Goal: Task Accomplishment & Management: Manage account settings

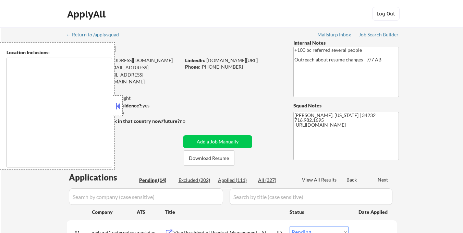
select select ""pending""
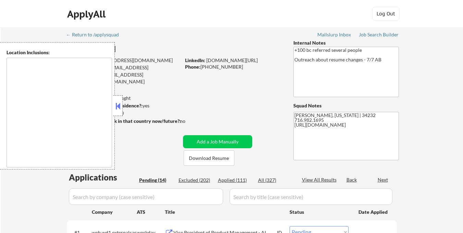
select select ""pending""
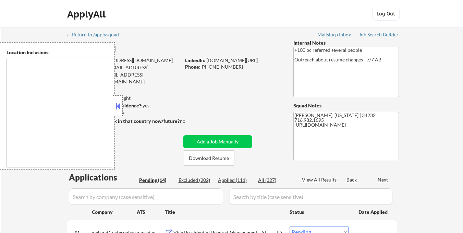
select select ""pending""
type textarea "Sarasota, FL Bradenton, FL Lakewood Ranch, FL Siesta Key, FL Gulf Gate Estates,…"
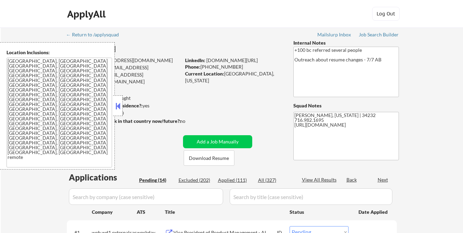
click at [118, 104] on button at bounding box center [118, 106] width 8 height 10
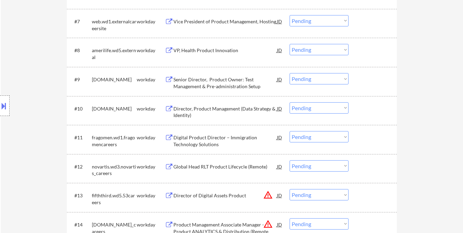
scroll to position [445, 0]
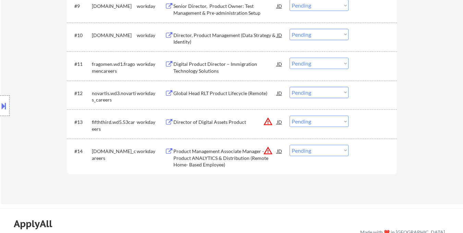
click at [267, 151] on button "warning_amber" at bounding box center [268, 151] width 10 height 10
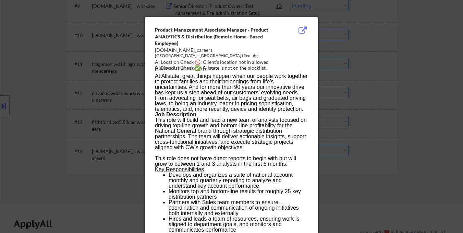
click at [372, 192] on div at bounding box center [231, 116] width 463 height 233
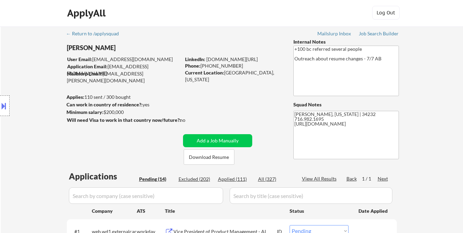
scroll to position [0, 0]
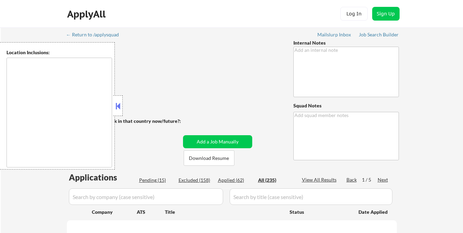
type textarea "outreach for expanded location - 7/29 AB"
type textarea "Frank CT Chicago, Illinois | 60629 312-480-8774 https://www.linkedin.com/in/wil…"
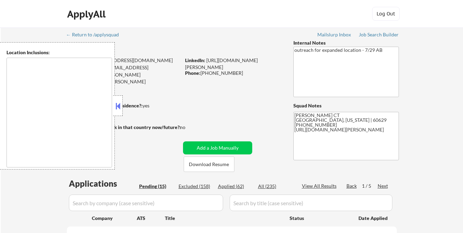
type textarea "Chicago, IL Evanston, IL Oak Park, IL Cicero, IL Berwyn, IL Skokie, IL Oak Lawn…"
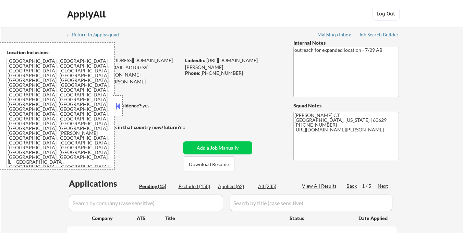
select select ""pending""
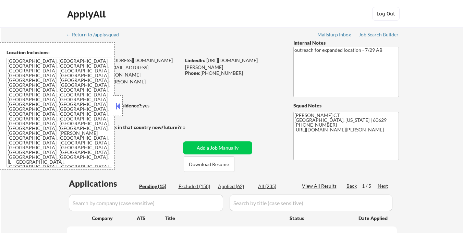
select select ""pending""
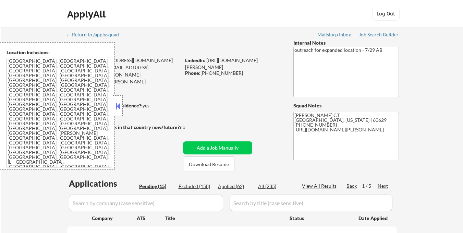
select select ""pending""
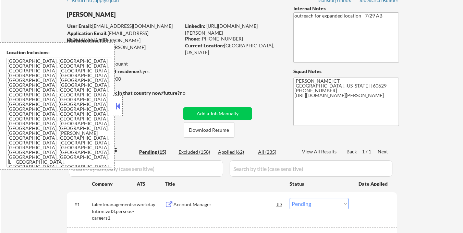
click at [120, 110] on button at bounding box center [118, 106] width 8 height 10
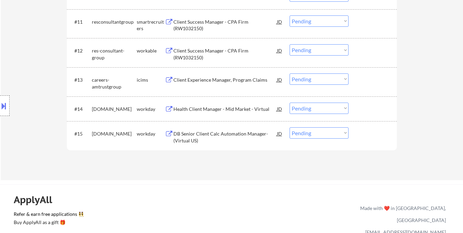
scroll to position [480, 0]
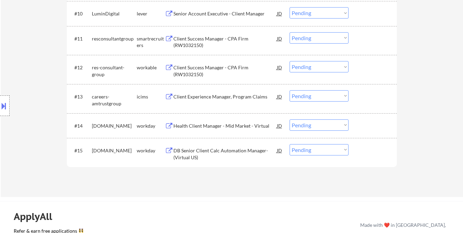
click at [216, 70] on div "Client Success Manager - CPA Firm (RW1032150)" at bounding box center [224, 70] width 103 height 13
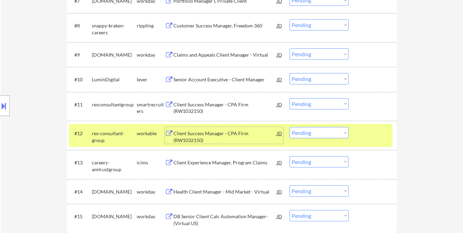
scroll to position [411, 0]
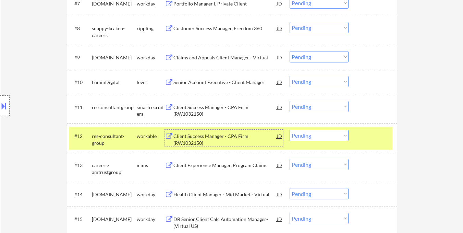
drag, startPoint x: 375, startPoint y: 140, endPoint x: 370, endPoint y: 143, distance: 5.7
click at [374, 140] on div at bounding box center [373, 136] width 30 height 12
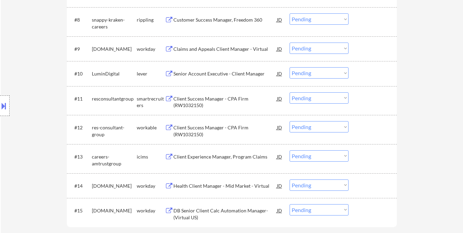
scroll to position [445, 0]
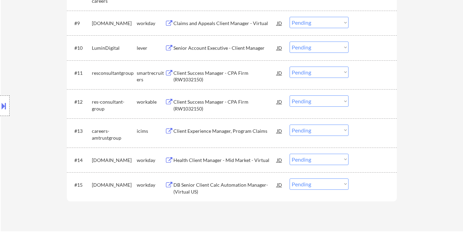
click at [228, 111] on div "Client Success Manager - CPA Firm (RW1032150)" at bounding box center [224, 104] width 103 height 13
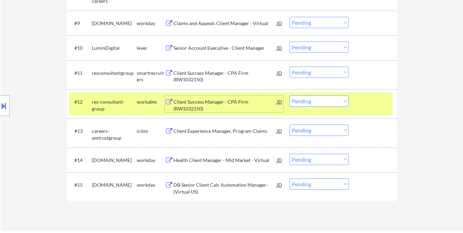
click at [374, 97] on div at bounding box center [373, 101] width 30 height 12
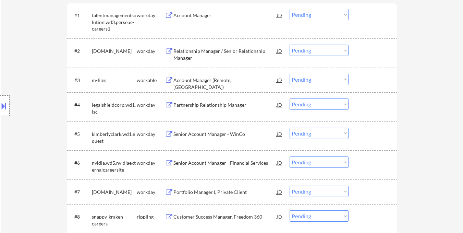
scroll to position [308, 0]
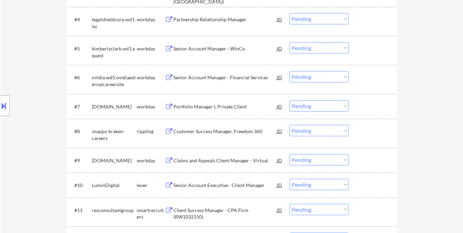
click at [211, 130] on div "Customer Success Manager, Freedom 360" at bounding box center [224, 131] width 103 height 7
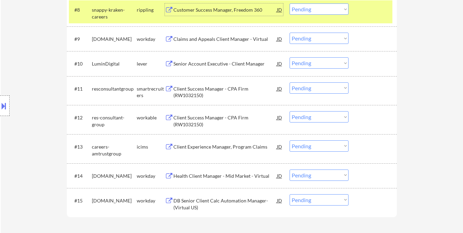
scroll to position [377, 0]
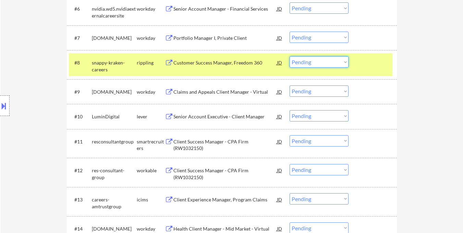
click at [329, 63] on select "Choose an option... Pending Applied Excluded (Questions) Excluded (Expired) Exc…" at bounding box center [319, 61] width 59 height 11
click at [290, 56] on select "Choose an option... Pending Applied Excluded (Questions) Excluded (Expired) Exc…" at bounding box center [319, 61] width 59 height 11
click at [371, 56] on div "#8 snappy-kraken-careers rippling Customer Success Manager, Freedom 360 JD Choo…" at bounding box center [230, 64] width 323 height 23
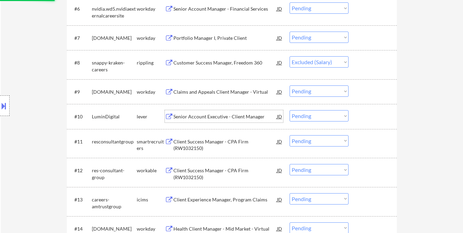
click at [228, 115] on div "Senior Account Executive - Client Manager" at bounding box center [224, 116] width 103 height 7
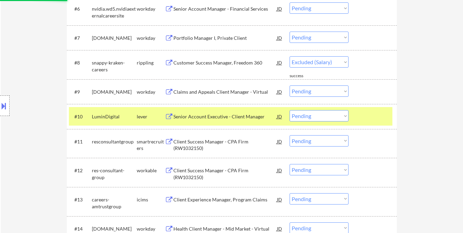
select select ""pending""
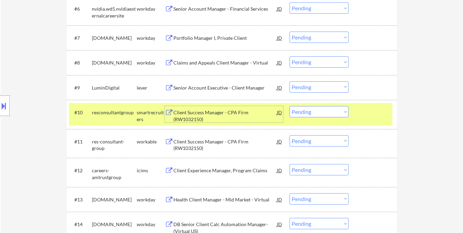
click at [222, 117] on div "Client Success Manager - CPA Firm (RW1032150)" at bounding box center [224, 115] width 103 height 13
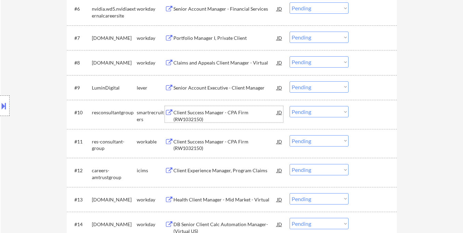
click at [221, 88] on div "Senior Account Executive - Client Manager" at bounding box center [224, 87] width 103 height 7
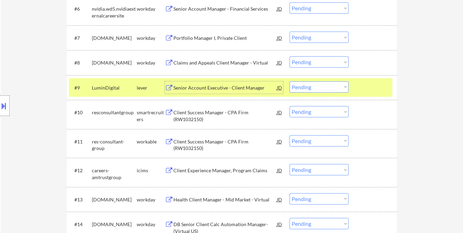
click at [322, 86] on select "Choose an option... Pending Applied Excluded (Questions) Excluded (Expired) Exc…" at bounding box center [319, 86] width 59 height 11
click at [290, 81] on select "Choose an option... Pending Applied Excluded (Questions) Excluded (Expired) Exc…" at bounding box center [319, 86] width 59 height 11
click at [382, 88] on div at bounding box center [373, 87] width 30 height 12
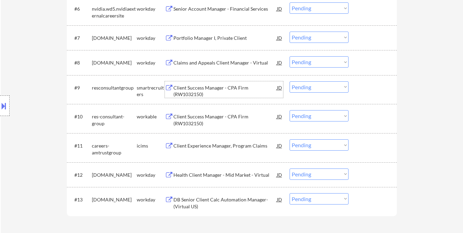
click at [217, 91] on div "Client Success Manager - CPA Firm (RW1032150)" at bounding box center [224, 90] width 103 height 13
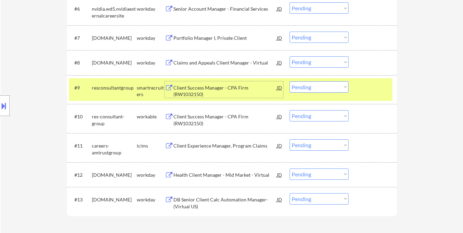
click at [212, 86] on div "Client Success Manager - CPA Firm (RW1032150)" at bounding box center [224, 90] width 103 height 13
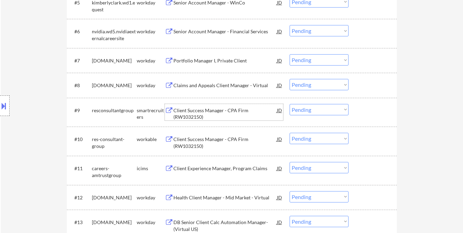
scroll to position [343, 0]
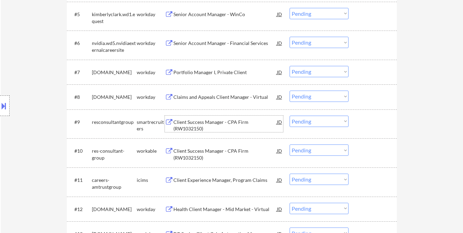
click at [216, 126] on div "Client Success Manager - CPA Firm (RW1032150)" at bounding box center [224, 125] width 103 height 13
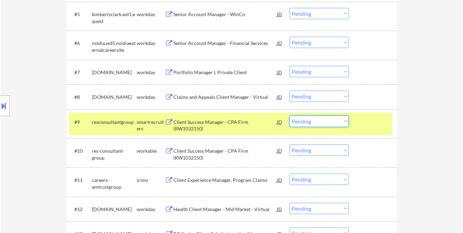
click at [311, 125] on select "Choose an option... Pending Applied Excluded (Questions) Excluded (Expired) Exc…" at bounding box center [319, 120] width 59 height 11
click at [290, 115] on select "Choose an option... Pending Applied Excluded (Questions) Excluded (Expired) Exc…" at bounding box center [319, 120] width 59 height 11
click at [381, 122] on div at bounding box center [373, 121] width 30 height 12
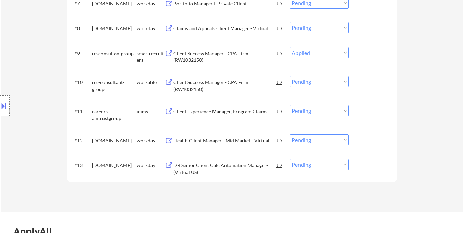
select select ""pending""
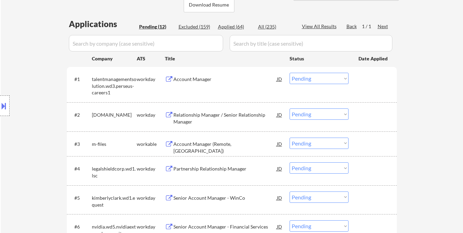
scroll to position [171, 0]
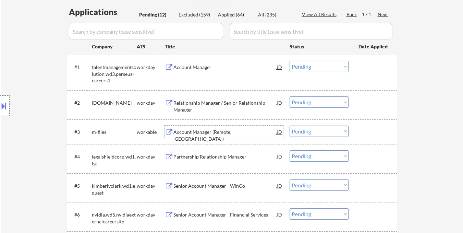
click at [232, 133] on div "Account Manager (Remote, United States)" at bounding box center [224, 134] width 103 height 13
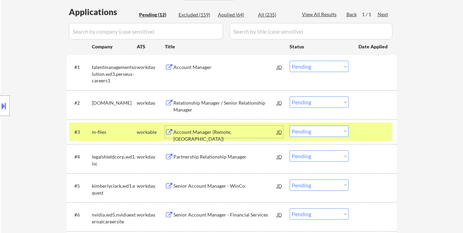
click at [330, 131] on select "Choose an option... Pending Applied Excluded (Questions) Excluded (Expired) Exc…" at bounding box center [319, 130] width 59 height 11
click at [290, 125] on select "Choose an option... Pending Applied Excluded (Questions) Excluded (Expired) Exc…" at bounding box center [319, 130] width 59 height 11
click at [367, 133] on div at bounding box center [373, 131] width 30 height 12
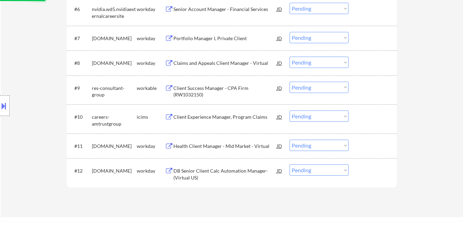
scroll to position [377, 0]
click at [305, 89] on select "Choose an option... Pending Applied Excluded (Questions) Excluded (Expired) Exc…" at bounding box center [319, 86] width 59 height 11
select select ""pending""
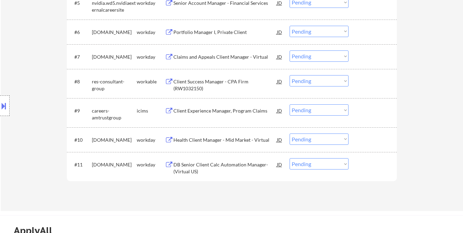
scroll to position [343, 0]
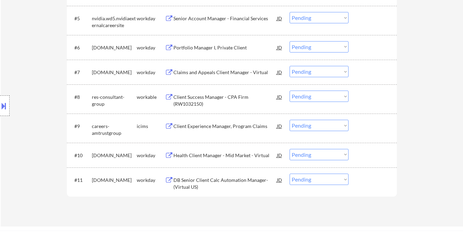
click at [324, 97] on select "Choose an option... Pending Applied Excluded (Questions) Excluded (Expired) Exc…" at bounding box center [319, 95] width 59 height 11
click at [290, 90] on select "Choose an option... Pending Applied Excluded (Questions) Excluded (Expired) Exc…" at bounding box center [319, 95] width 59 height 11
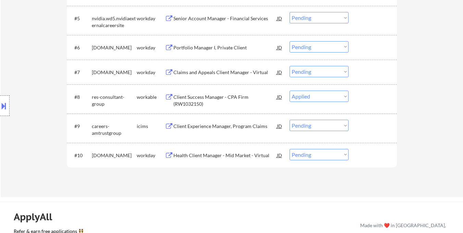
select select ""pending""
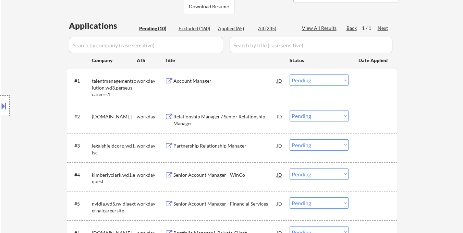
scroll to position [137, 0]
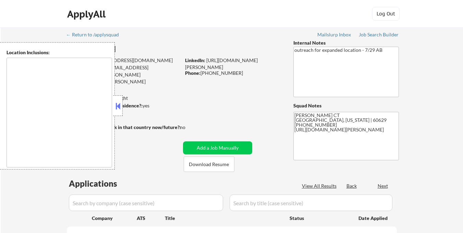
type textarea "[GEOGRAPHIC_DATA], [GEOGRAPHIC_DATA] [GEOGRAPHIC_DATA], [GEOGRAPHIC_DATA], [GEO…"
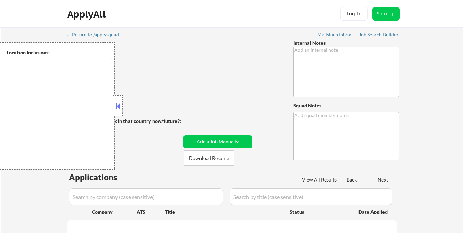
type textarea "You may manually source applications 👉 This customer MUST be applied to exactly…"
type textarea "Frank (career coach Angela) AI gen. approved New York, NY | 10001 516-815-3155 …"
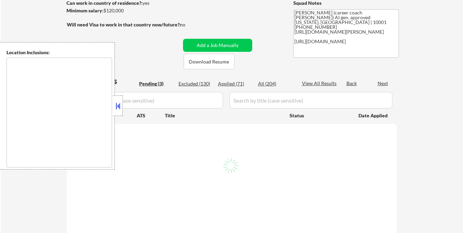
scroll to position [103, 0]
type textarea "Jersey City, NJ Hoboken, NJ Weehawken, NJ Union City, NJ West New York, NJ Nort…"
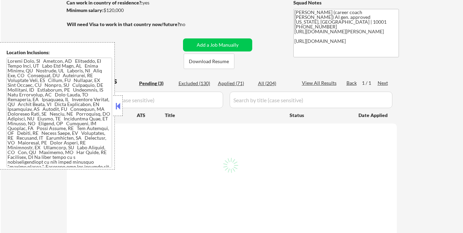
click at [117, 107] on button at bounding box center [118, 106] width 8 height 10
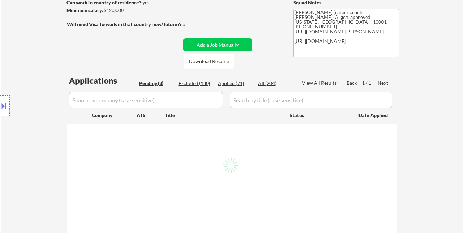
select select ""pending""
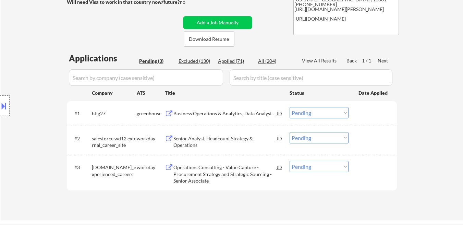
scroll to position [137, 0]
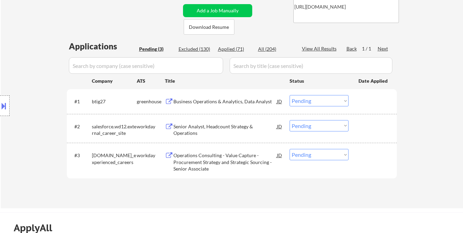
click at [222, 100] on div "Business Operations & Analytics, Data Analyst" at bounding box center [224, 101] width 103 height 7
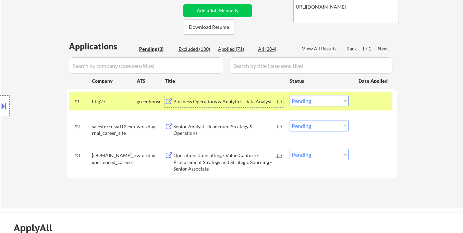
drag, startPoint x: 322, startPoint y: 99, endPoint x: 324, endPoint y: 104, distance: 5.7
click at [322, 99] on select "Choose an option... Pending Applied Excluded (Questions) Excluded (Expired) Exc…" at bounding box center [319, 100] width 59 height 11
click at [290, 95] on select "Choose an option... Pending Applied Excluded (Questions) Excluded (Expired) Exc…" at bounding box center [319, 100] width 59 height 11
click at [370, 107] on div at bounding box center [373, 101] width 30 height 12
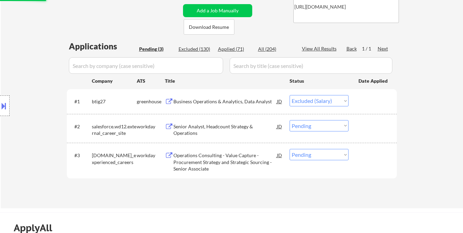
click at [247, 99] on div "Business Operations & Analytics, Data Analyst" at bounding box center [224, 101] width 103 height 7
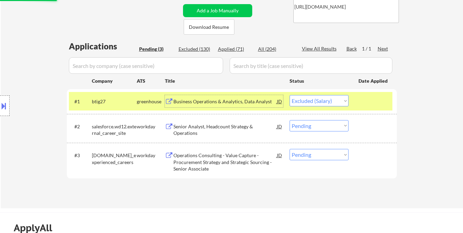
click at [367, 99] on div at bounding box center [373, 101] width 30 height 12
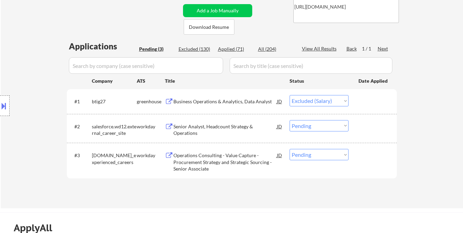
click at [213, 125] on div "Senior Analyst, Headcount Strategy & Operations" at bounding box center [224, 129] width 103 height 13
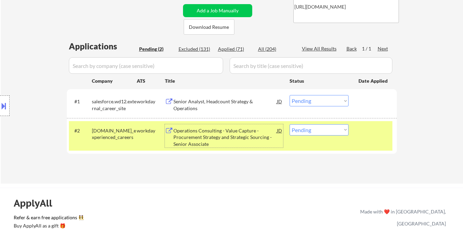
click at [377, 130] on div at bounding box center [373, 130] width 30 height 12
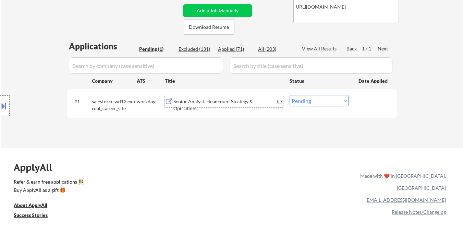
click at [217, 98] on div "Senior Analyst, Headcount Strategy & Operations" at bounding box center [224, 104] width 103 height 13
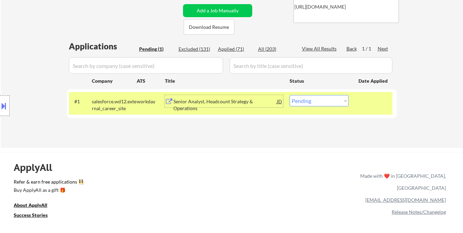
drag, startPoint x: 235, startPoint y: 129, endPoint x: 293, endPoint y: 129, distance: 57.9
click at [236, 129] on div "Applications Pending (1) Excluded (131) Applied (71) All (203) View All Results…" at bounding box center [232, 87] width 330 height 94
click at [375, 112] on div "#1 salesforce.wd12.external_career_site workday Senior Analyst, Headcount Strat…" at bounding box center [230, 103] width 323 height 23
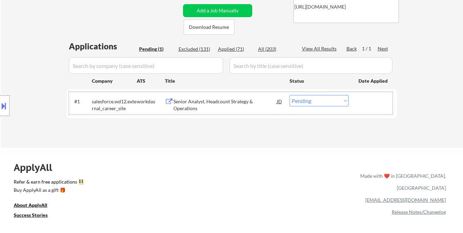
click at [331, 102] on select "Choose an option... Pending Applied Excluded (Questions) Excluded (Expired) Exc…" at bounding box center [319, 100] width 59 height 11
click at [306, 103] on select "Choose an option... Pending Applied Excluded (Questions) Excluded (Expired) Exc…" at bounding box center [319, 100] width 59 height 11
select select ""applied""
click at [290, 95] on select "Choose an option... Pending Applied Excluded (Questions) Excluded (Expired) Exc…" at bounding box center [319, 100] width 59 height 11
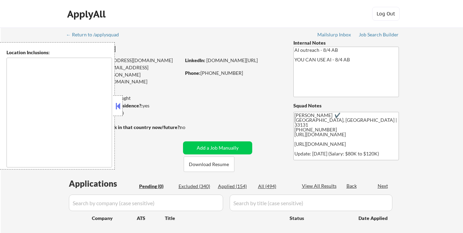
type textarea "[GEOGRAPHIC_DATA], [GEOGRAPHIC_DATA] [GEOGRAPHIC_DATA], [GEOGRAPHIC_DATA] [GEOG…"
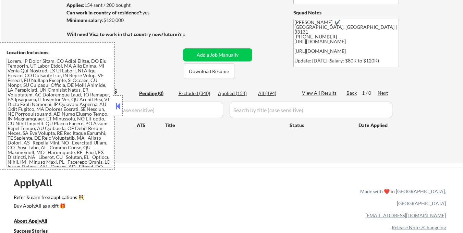
scroll to position [103, 0]
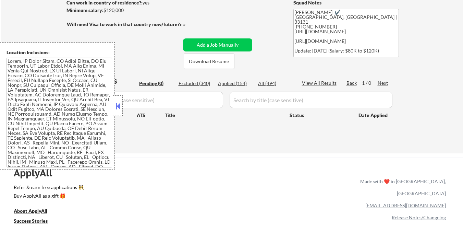
click at [116, 108] on button at bounding box center [118, 106] width 8 height 10
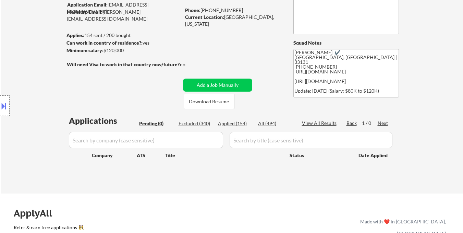
scroll to position [0, 0]
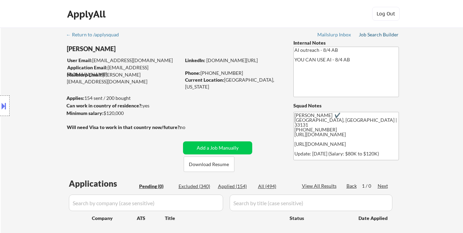
click at [377, 34] on div "Job Search Builder" at bounding box center [379, 34] width 40 height 5
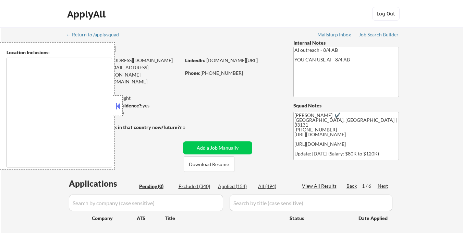
type textarea "[GEOGRAPHIC_DATA], [GEOGRAPHIC_DATA] [GEOGRAPHIC_DATA], [GEOGRAPHIC_DATA] [GEOG…"
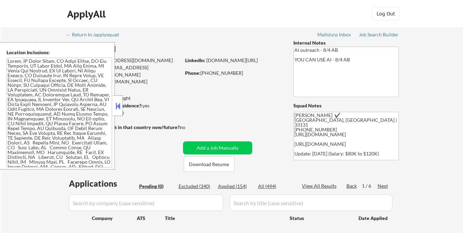
scroll to position [69, 0]
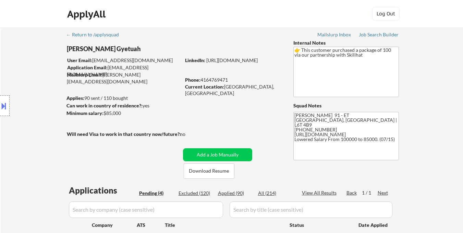
select select ""pending""
click at [32, 133] on div "Location Inclusions: [GEOGRAPHIC_DATA], [GEOGRAPHIC_DATA] [GEOGRAPHIC_DATA], ON…" at bounding box center [61, 105] width 123 height 127
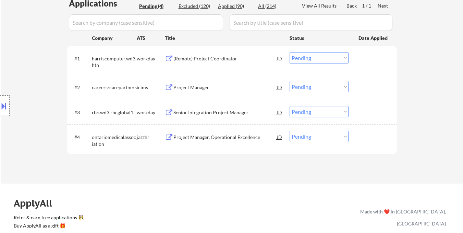
scroll to position [171, 0]
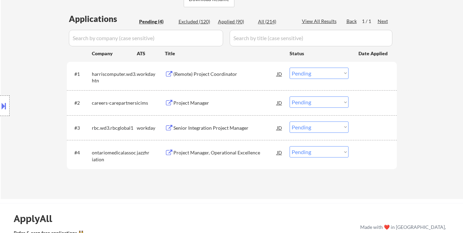
click at [208, 155] on div "Project Manager, Operational Excellence" at bounding box center [224, 152] width 103 height 7
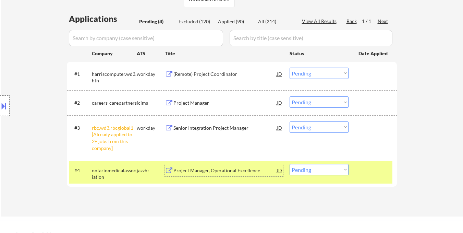
drag, startPoint x: 379, startPoint y: 172, endPoint x: 377, endPoint y: 168, distance: 5.1
click at [379, 172] on div at bounding box center [373, 170] width 30 height 12
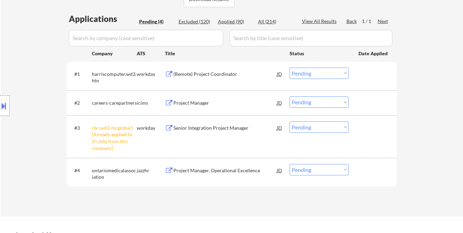
click at [328, 126] on select "Choose an option... Pending Applied Excluded (Questions) Excluded (Expired) Exc…" at bounding box center [319, 126] width 59 height 11
click at [309, 218] on div "← Return to /applysquad Mailslurp Inbox Job Search Builder [PERSON_NAME] Gyetua…" at bounding box center [231, 198] width 463 height 739
click at [328, 129] on select "Choose an option... Pending Applied Excluded (Questions) Excluded (Expired) Exc…" at bounding box center [319, 126] width 59 height 11
select select ""excluded__other_""
click at [290, 121] on select "Choose an option... Pending Applied Excluded (Questions) Excluded (Expired) Exc…" at bounding box center [319, 126] width 59 height 11
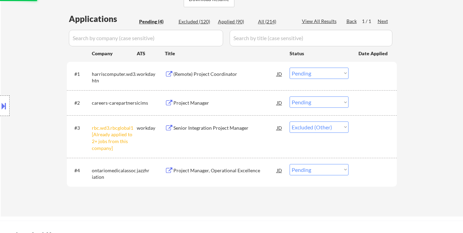
drag, startPoint x: 432, startPoint y: 155, endPoint x: 390, endPoint y: 168, distance: 44.3
click at [432, 154] on div "← Return to /applysquad Mailslurp Inbox Job Search Builder [PERSON_NAME] Gyetua…" at bounding box center [232, 36] width 462 height 360
click at [326, 171] on select "Choose an option... Pending Applied Excluded (Questions) Excluded (Expired) Exc…" at bounding box center [319, 169] width 59 height 11
select select ""applied""
click at [290, 164] on select "Choose an option... Pending Applied Excluded (Questions) Excluded (Expired) Exc…" at bounding box center [319, 169] width 59 height 11
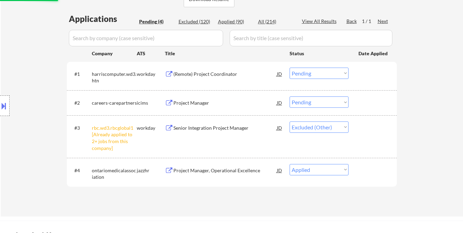
click at [424, 171] on div "← Return to /applysquad Mailslurp Inbox Job Search Builder [PERSON_NAME] Gyetua…" at bounding box center [232, 36] width 462 height 360
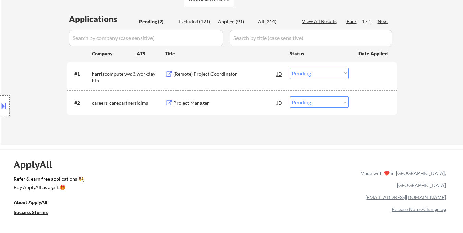
click at [408, 116] on div "← Return to /applysquad Mailslurp Inbox Job Search Builder [PERSON_NAME] Gyetua…" at bounding box center [232, 0] width 462 height 289
